Goal: Use online tool/utility: Utilize a website feature to perform a specific function

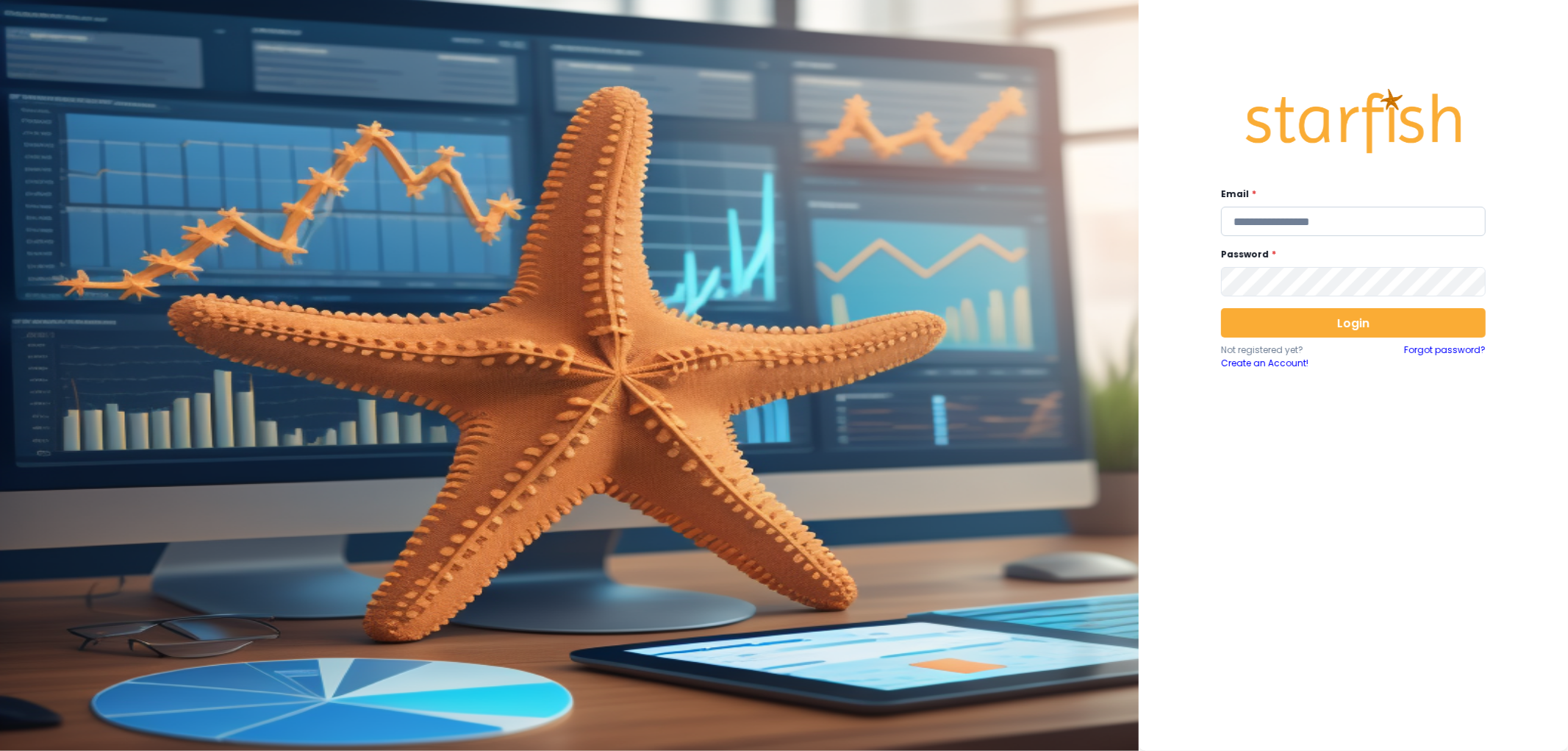
click at [1291, 212] on input "email" at bounding box center [1353, 221] width 265 height 29
type input "**********"
click at [1351, 321] on button "Login" at bounding box center [1353, 323] width 265 height 29
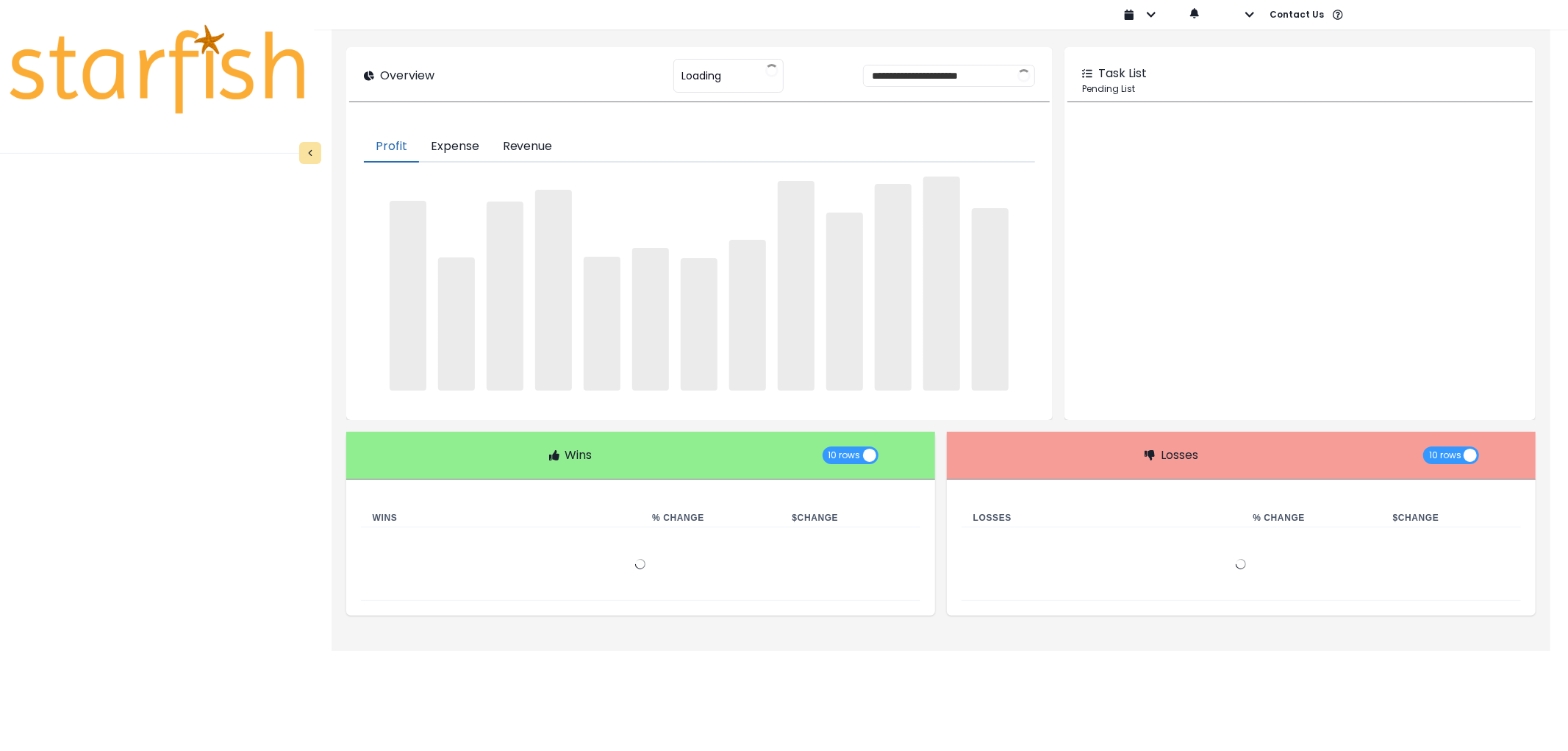
type input "********"
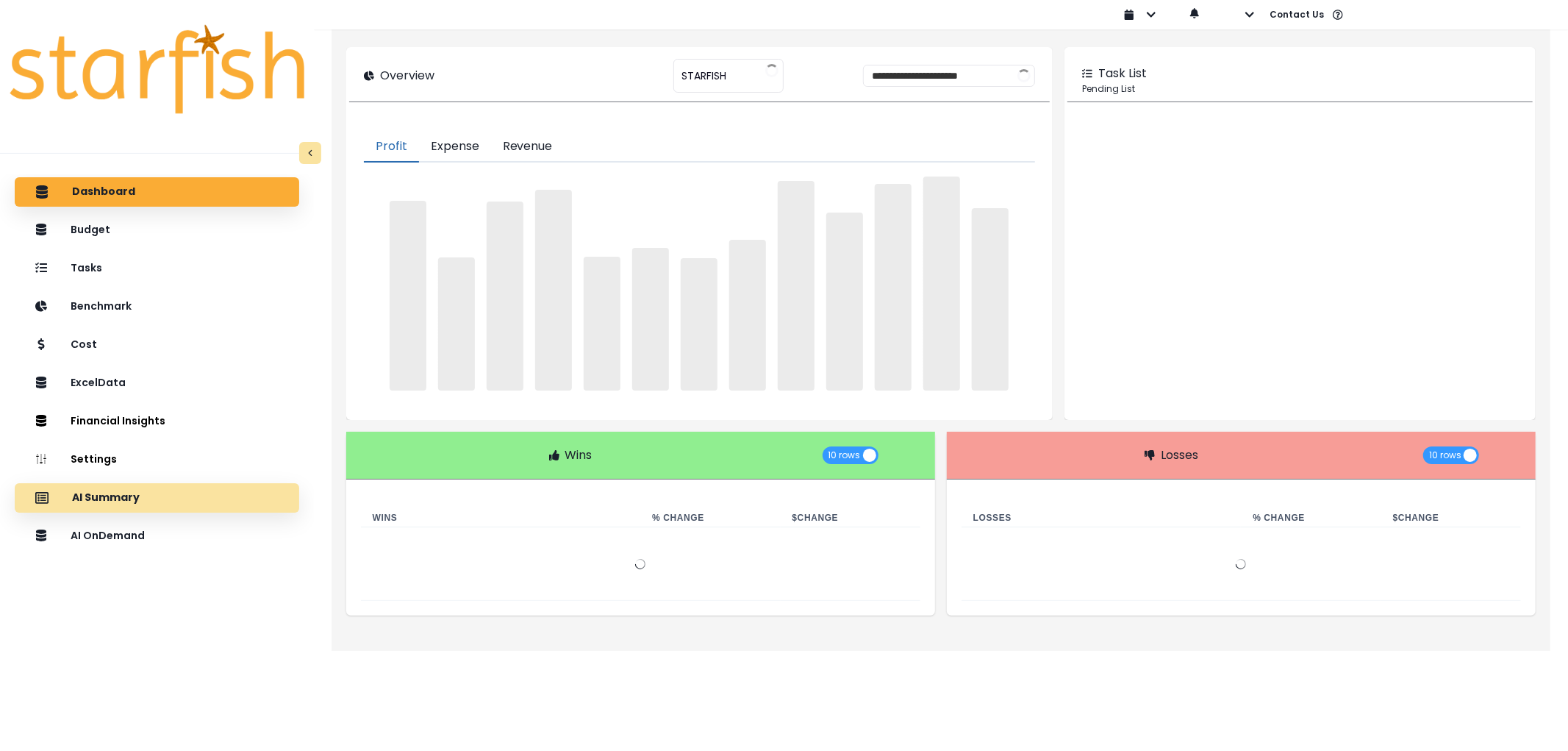
click at [174, 504] on div "AI Summary" at bounding box center [156, 497] width 261 height 31
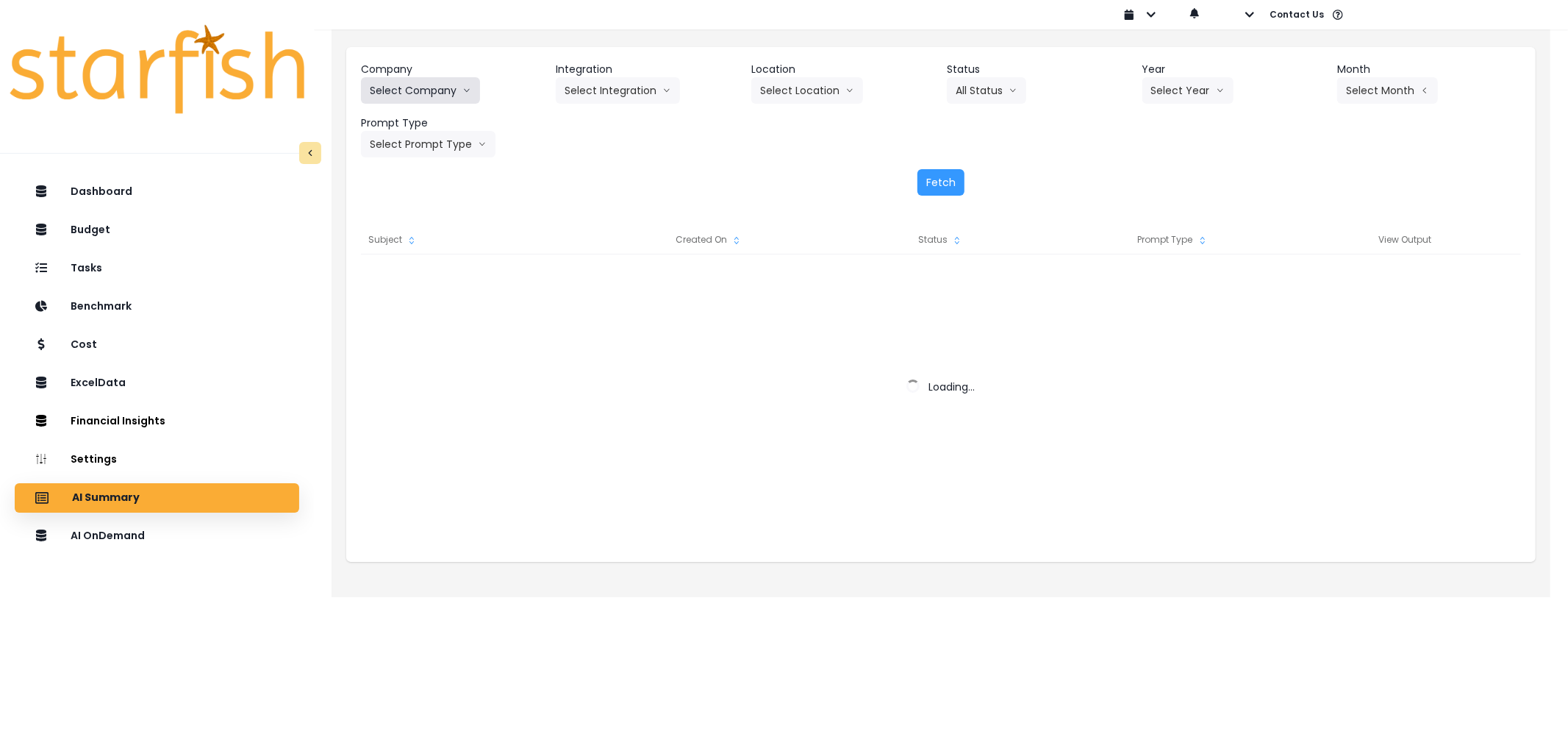
click at [446, 92] on button "Select Company" at bounding box center [420, 90] width 119 height 26
click at [464, 92] on icon "arrow down line" at bounding box center [466, 90] width 9 height 15
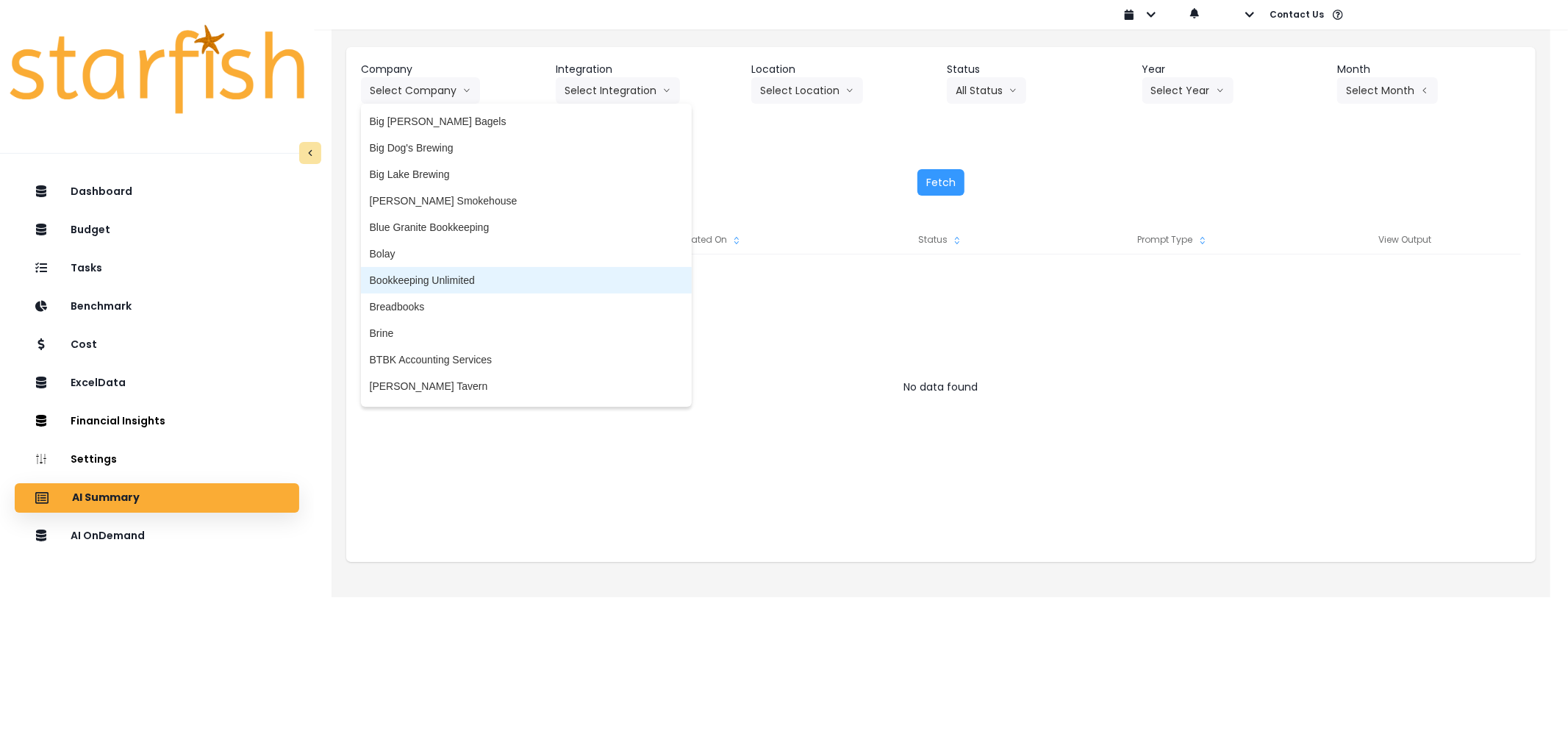
scroll to position [245, 0]
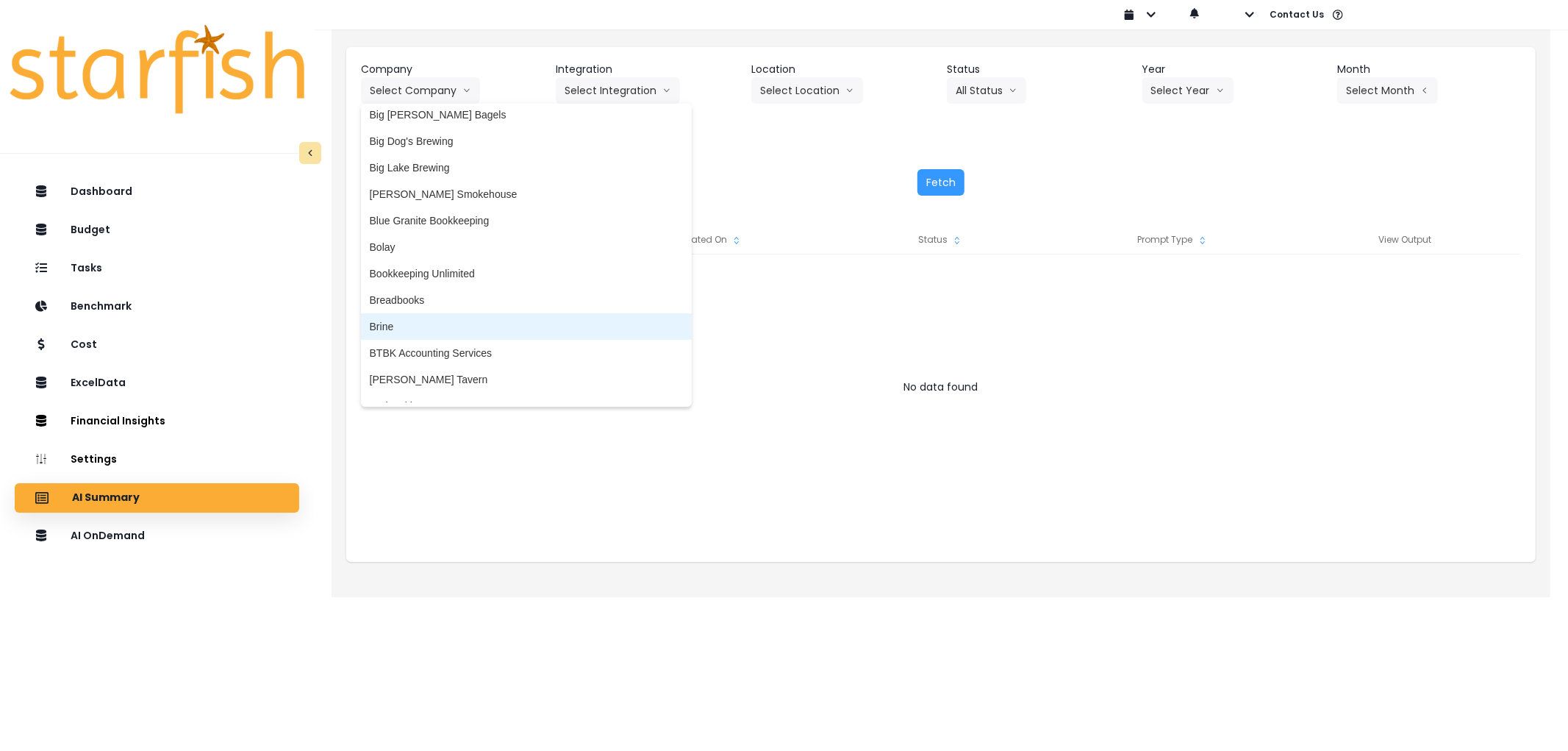
click at [439, 331] on span "Brine" at bounding box center [526, 326] width 313 height 15
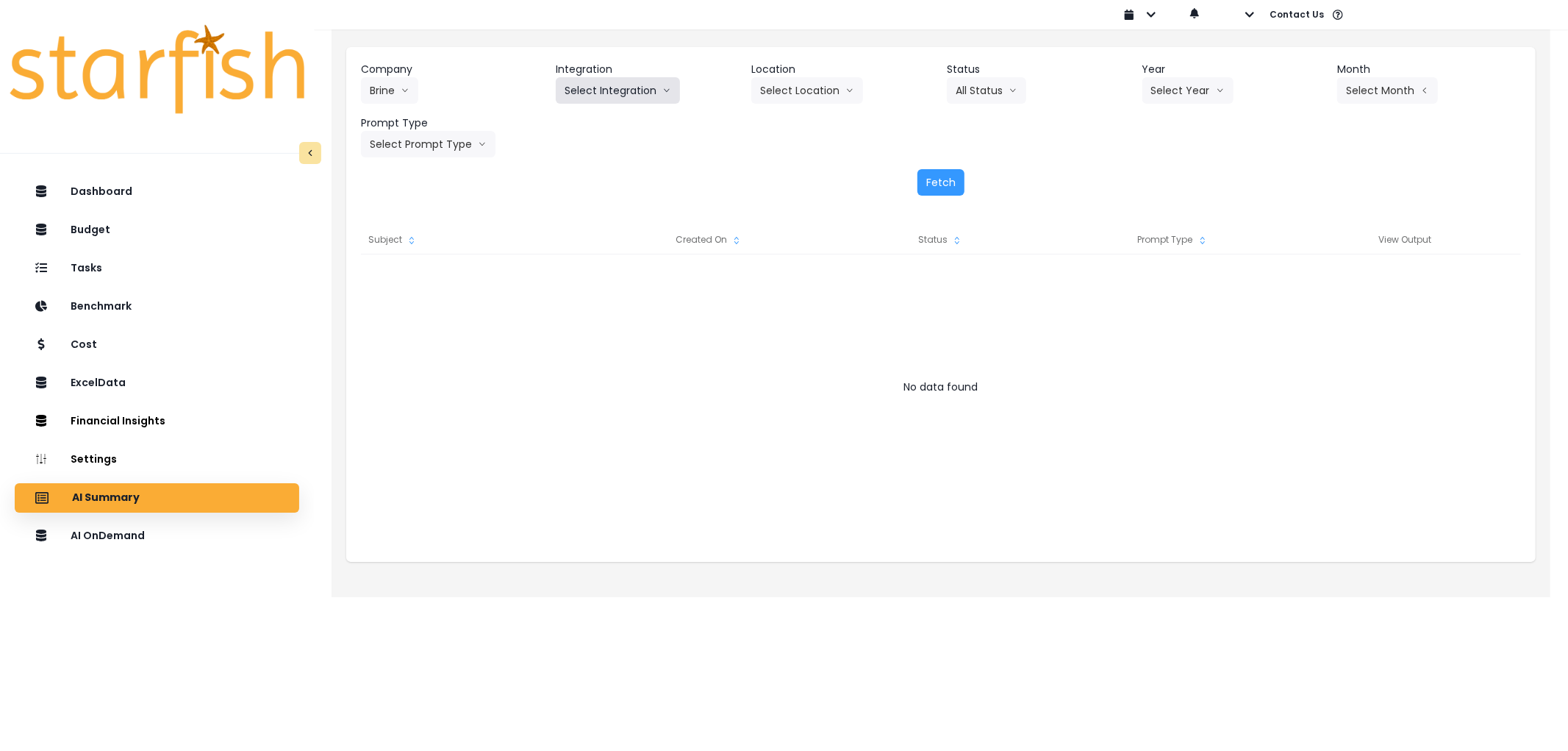
click at [604, 92] on button "Select Integration" at bounding box center [617, 90] width 124 height 26
click at [592, 136] on li "Rubys" at bounding box center [621, 147] width 131 height 26
click at [1185, 89] on button "Select Year" at bounding box center [1187, 90] width 91 height 26
click at [1162, 174] on span "2025" at bounding box center [1162, 174] width 23 height 15
click at [1363, 86] on button "Select Period" at bounding box center [1387, 90] width 100 height 26
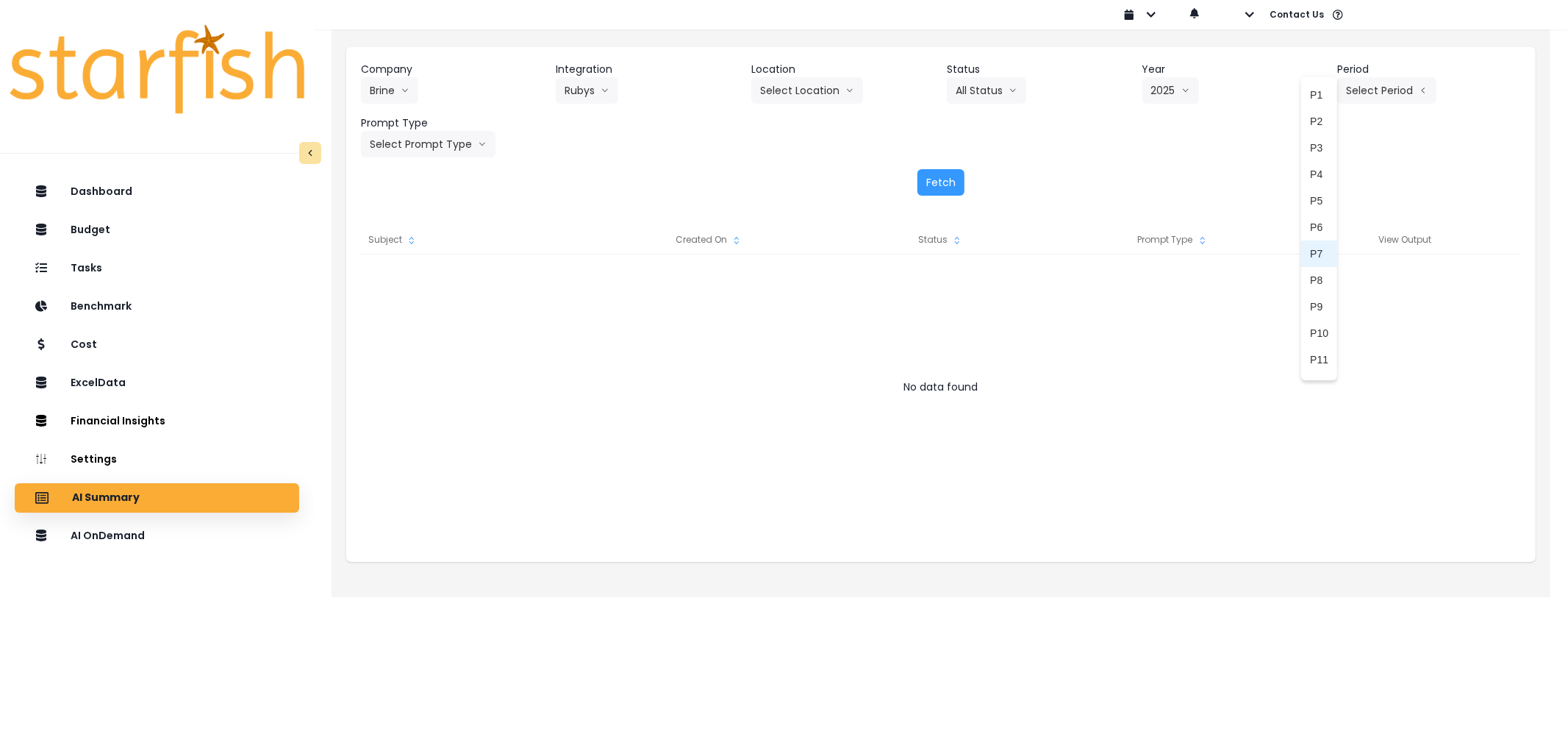
click at [1310, 255] on span "P7" at bounding box center [1318, 254] width 18 height 15
click at [434, 151] on button "Select Prompt Type" at bounding box center [428, 144] width 134 height 26
click at [410, 247] on span "Error Task" at bounding box center [411, 255] width 83 height 15
click at [947, 178] on button "Fetch" at bounding box center [941, 182] width 47 height 26
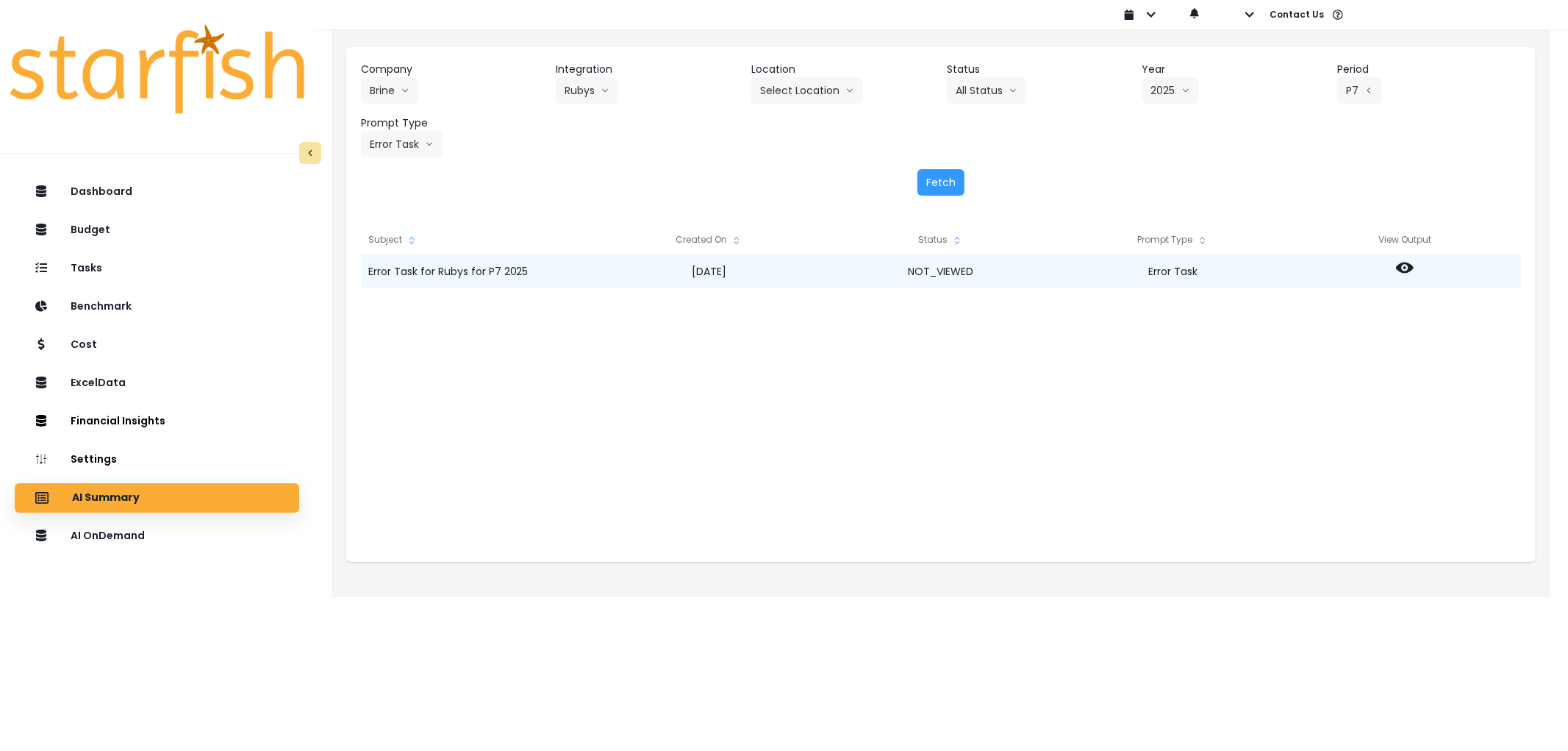
click at [1399, 266] on icon at bounding box center [1404, 268] width 17 height 11
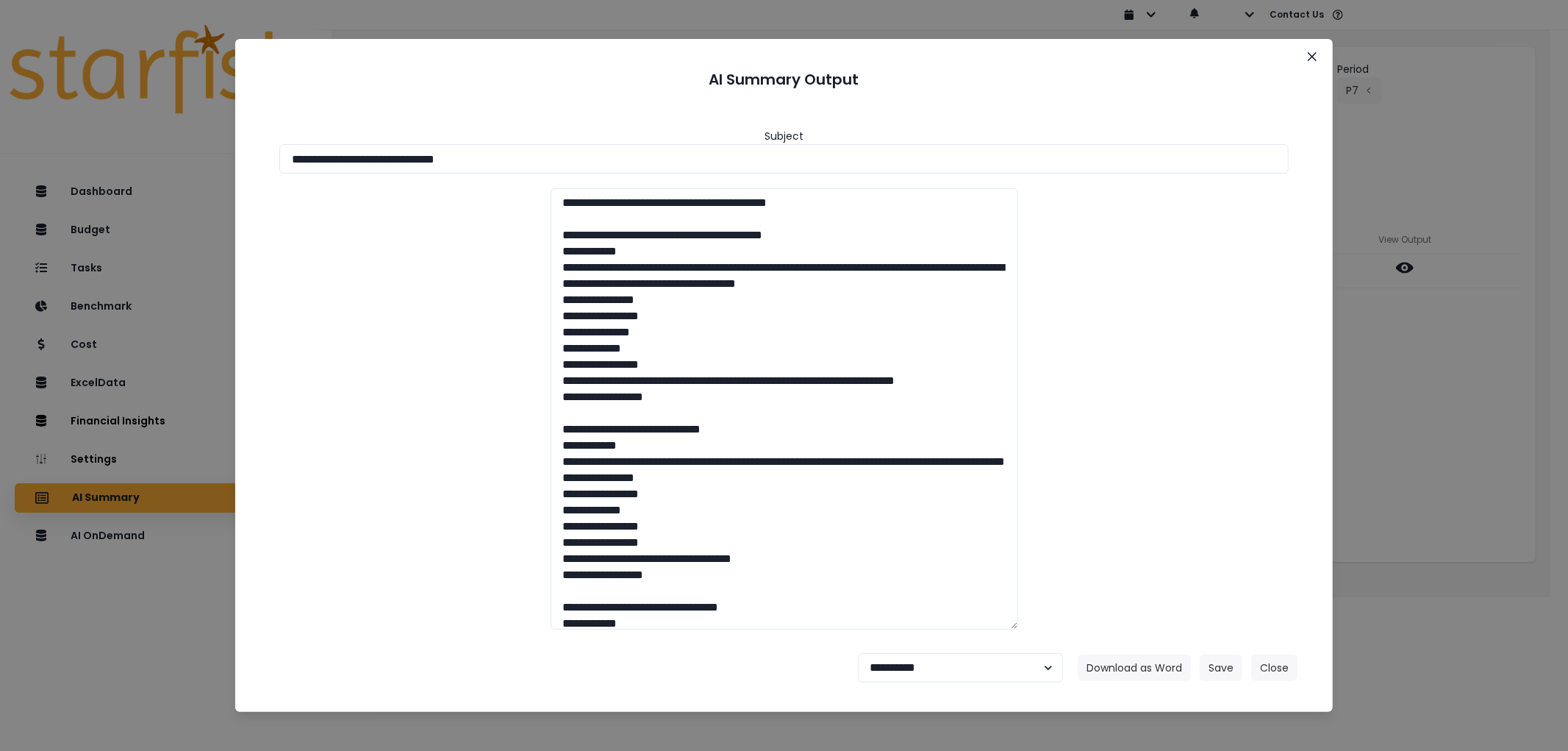
drag, startPoint x: 537, startPoint y: 149, endPoint x: 84, endPoint y: 137, distance: 453.2
click at [84, 137] on div "**********" at bounding box center [784, 376] width 1568 height 751
click at [1129, 675] on button "Download as Word" at bounding box center [1133, 667] width 113 height 26
click at [1129, 656] on button "Download as Word" at bounding box center [1133, 667] width 113 height 26
